Goal: Task Accomplishment & Management: Use online tool/utility

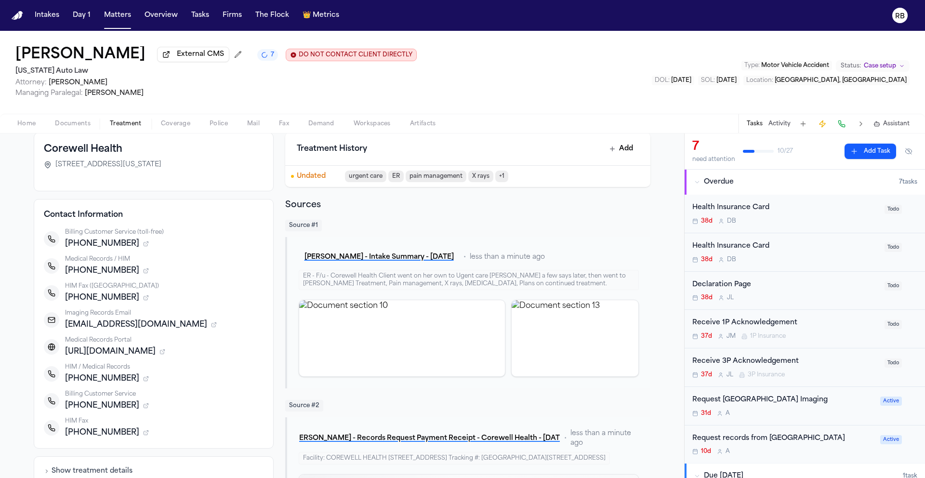
scroll to position [53, 0]
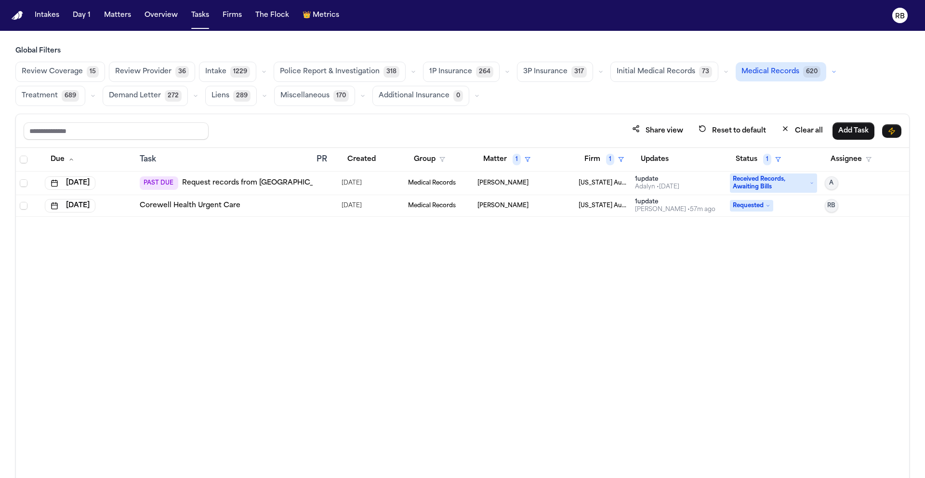
click at [272, 206] on div "Corewell Health Urgent Care" at bounding box center [224, 206] width 169 height 10
click at [323, 178] on td at bounding box center [325, 184] width 25 height 24
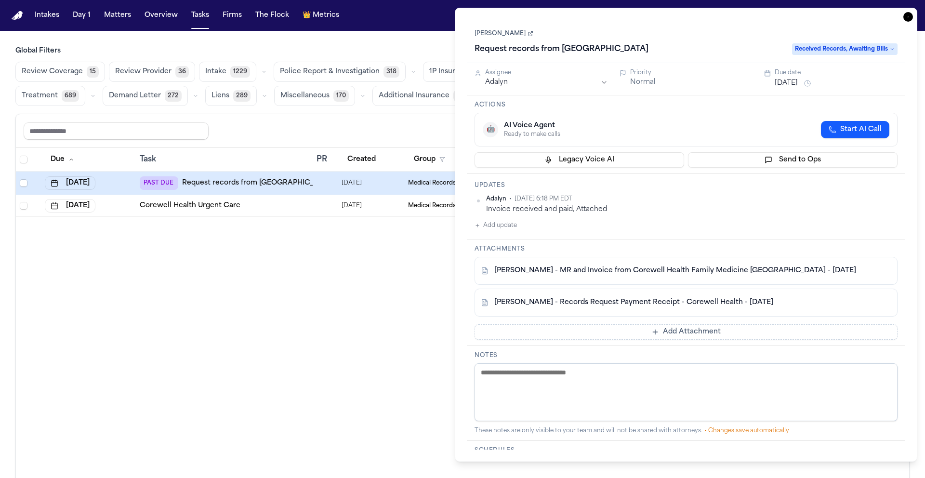
click at [508, 35] on link "[PERSON_NAME]" at bounding box center [504, 34] width 59 height 8
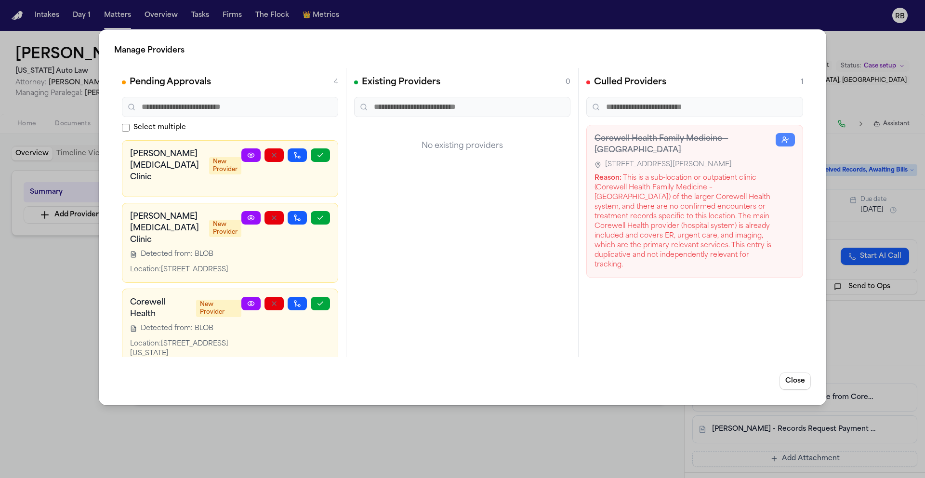
scroll to position [124, 0]
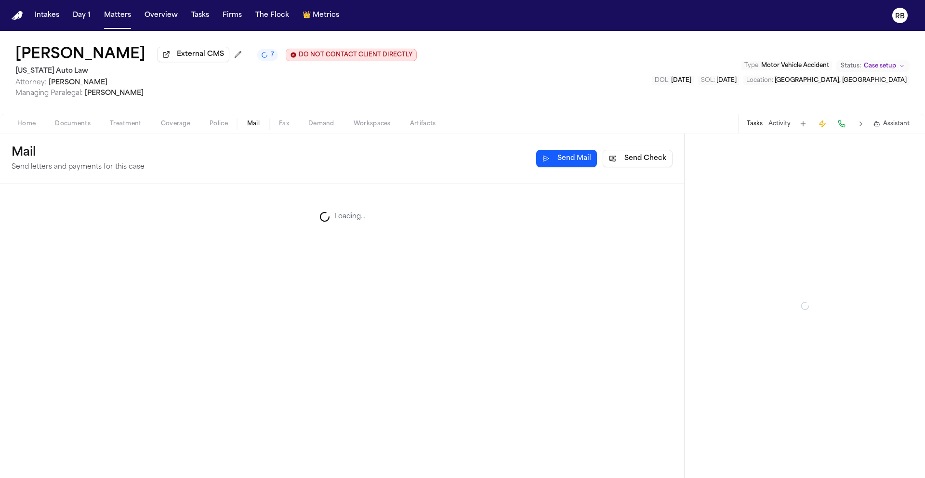
click at [253, 125] on span "Mail" at bounding box center [253, 124] width 13 height 8
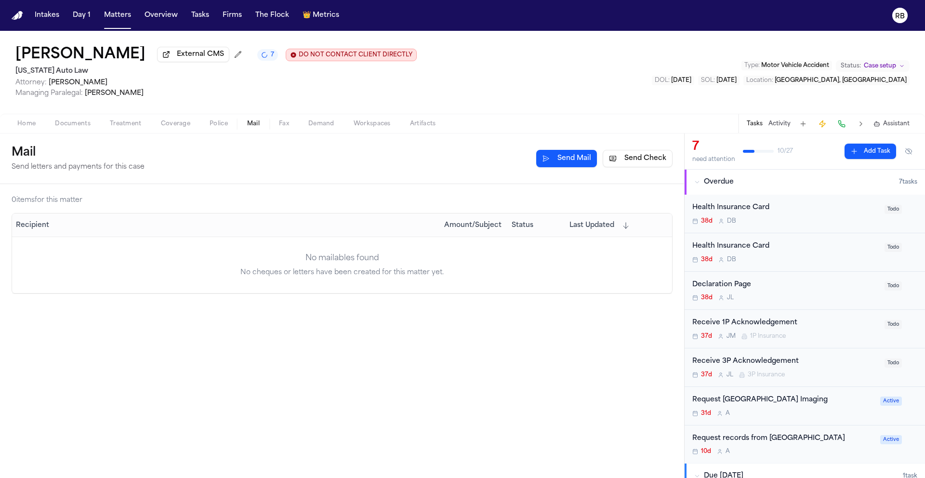
click at [286, 125] on span "Fax" at bounding box center [284, 124] width 10 height 8
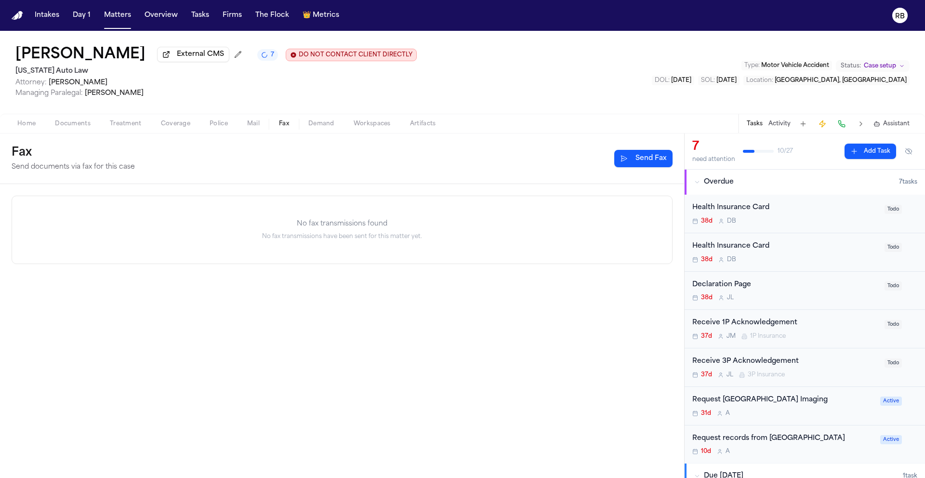
click at [258, 128] on span "Mail" at bounding box center [253, 124] width 13 height 8
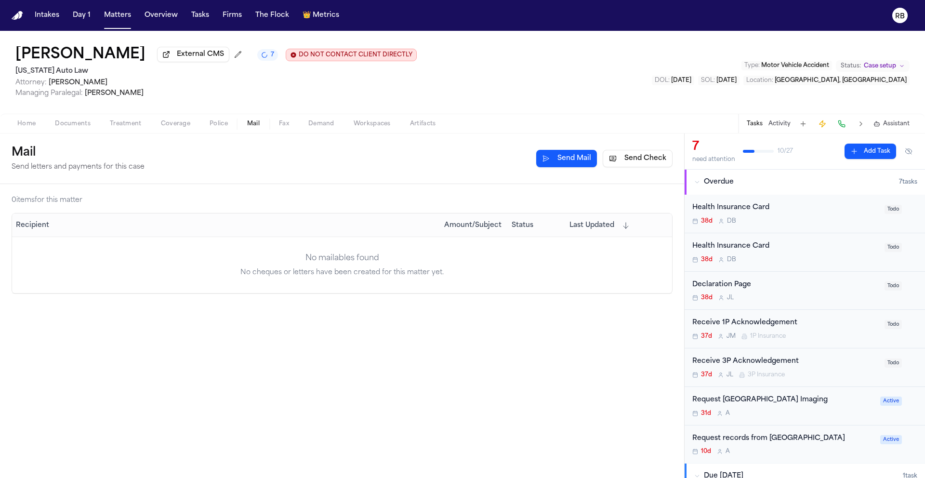
click at [283, 125] on span "Fax" at bounding box center [284, 124] width 10 height 8
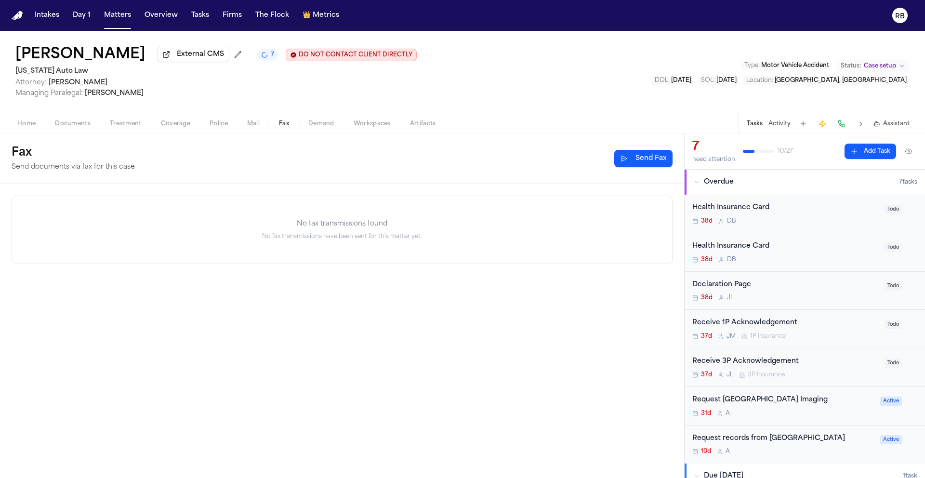
click at [665, 166] on button "Send Fax" at bounding box center [643, 158] width 58 height 17
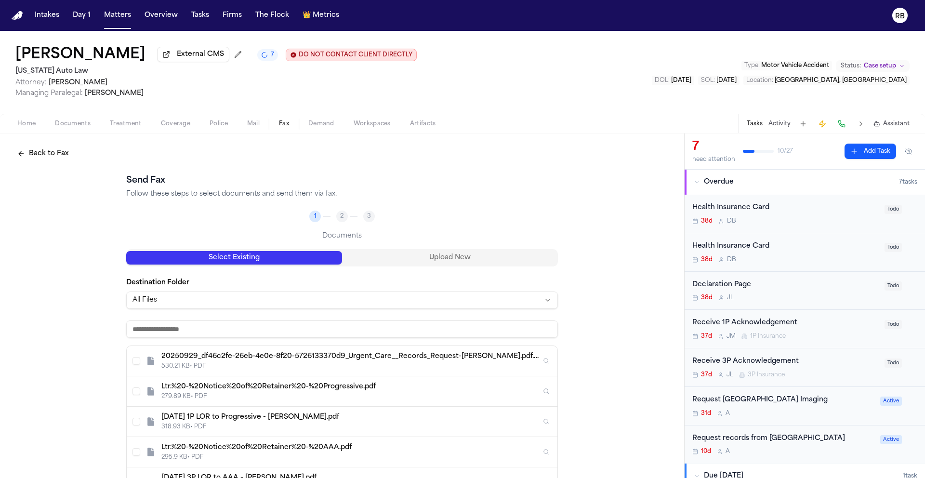
drag, startPoint x: 585, startPoint y: 108, endPoint x: 281, endPoint y: 117, distance: 304.7
click at [585, 108] on div "Emma Welden External CMS 7 DO NOT CONTACT CLIENT DIRECTLY DO NOT CONTACT Michig…" at bounding box center [462, 72] width 925 height 83
click at [252, 125] on span "Mail" at bounding box center [253, 124] width 13 height 8
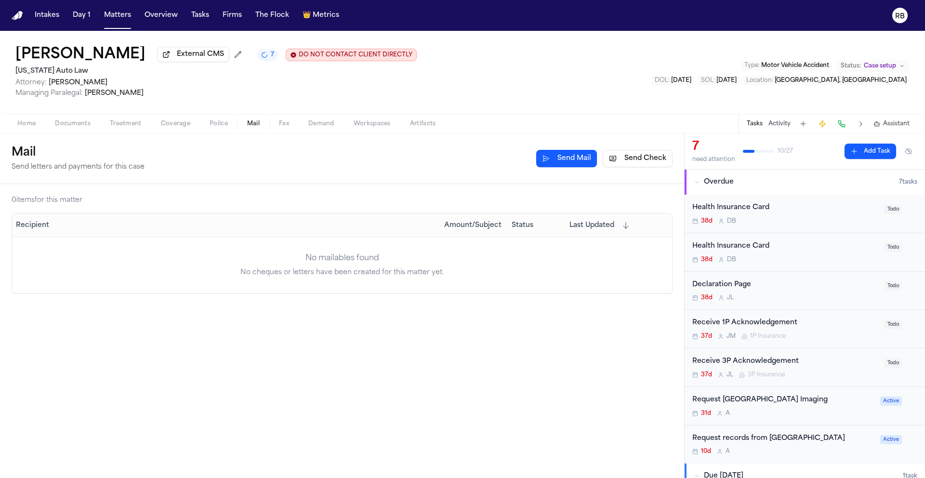
click at [626, 109] on div "Emma Welden External CMS 7 DO NOT CONTACT CLIENT DIRECTLY DO NOT CONTACT Michig…" at bounding box center [462, 72] width 925 height 83
click at [559, 82] on div "Emma Welden External CMS 7 DO NOT CONTACT CLIENT DIRECTLY DO NOT CONTACT Michig…" at bounding box center [462, 72] width 925 height 83
